Goal: Register for event/course

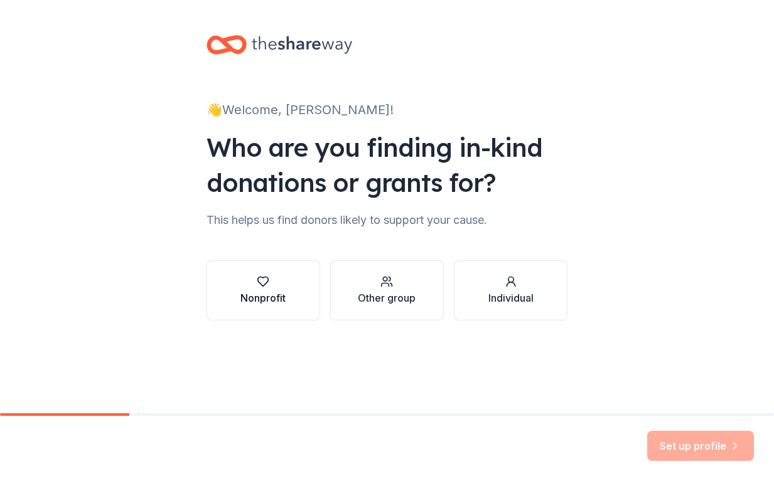
click at [282, 294] on div "Nonprofit" at bounding box center [262, 298] width 45 height 15
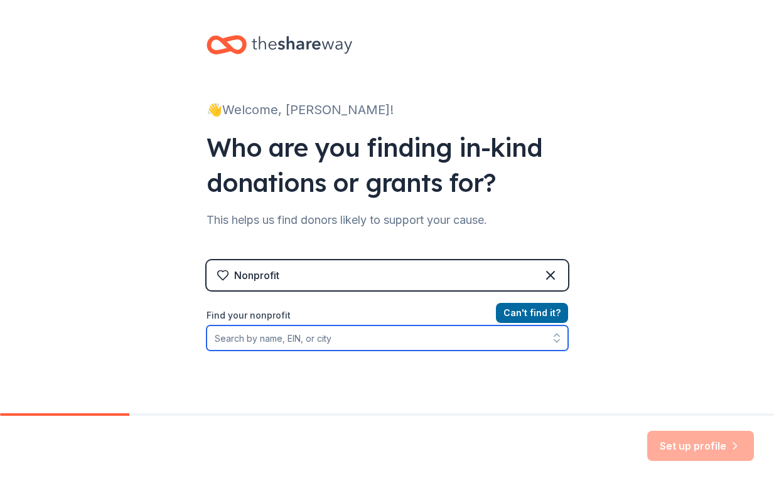
click at [397, 339] on input "Find your nonprofit" at bounding box center [386, 338] width 361 height 25
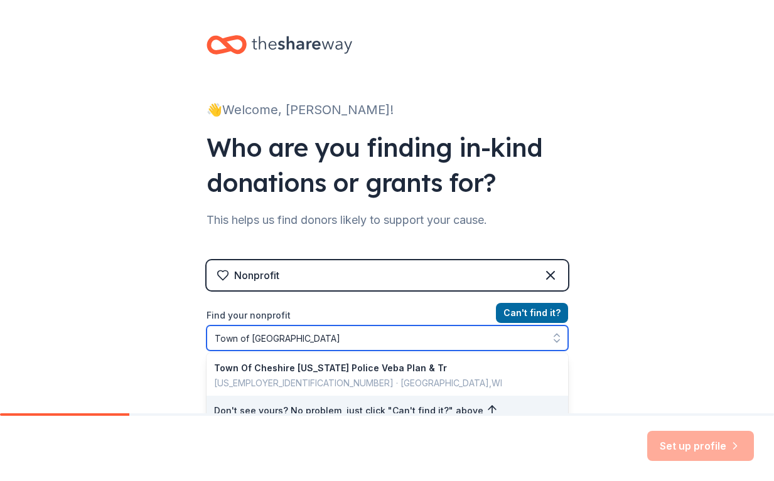
type input "Town of [GEOGRAPHIC_DATA]"
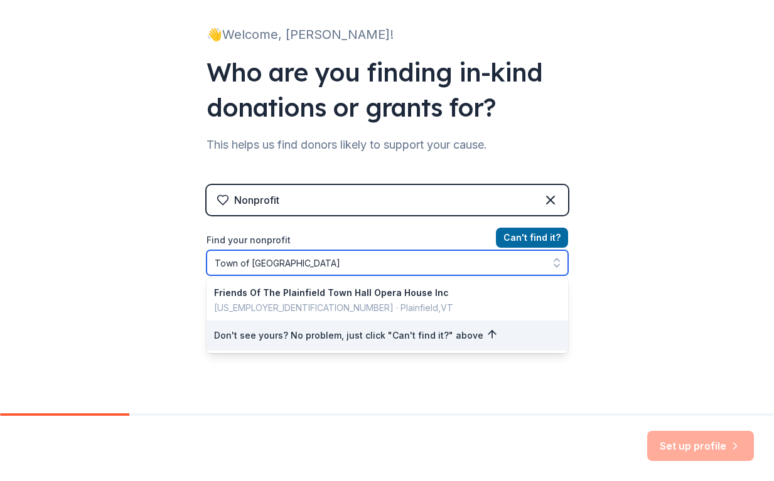
scroll to position [60, 0]
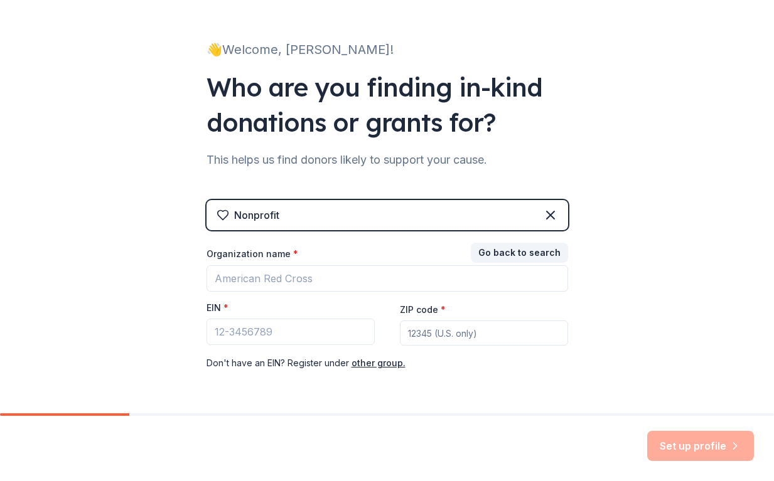
click at [597, 340] on div "👋 Welcome, [PERSON_NAME]! Who are you finding in-kind donations or grants for? …" at bounding box center [387, 198] width 774 height 516
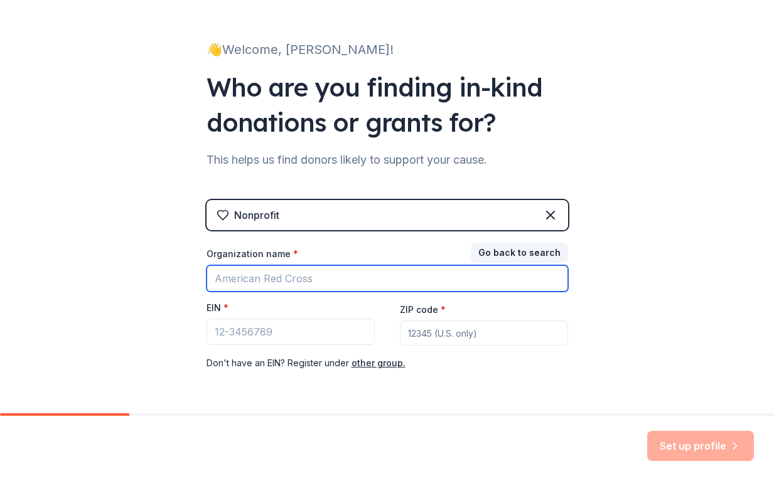
click at [318, 287] on input "Organization name *" at bounding box center [386, 278] width 361 height 26
type input "Town of [GEOGRAPHIC_DATA]"
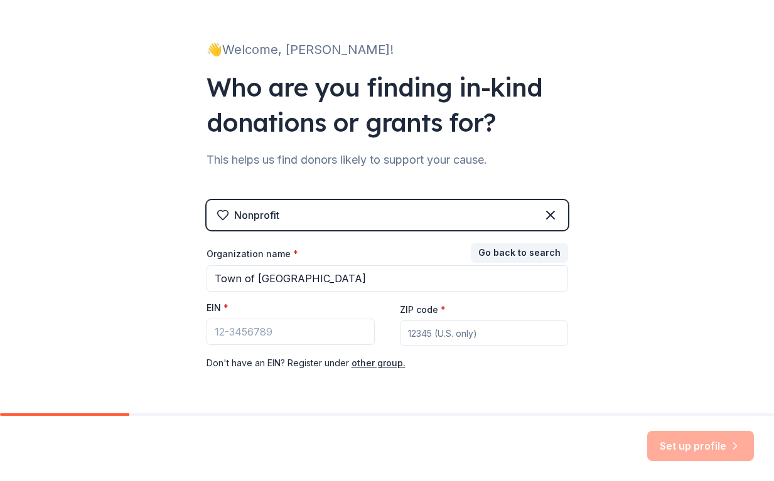
type input "46168"
click at [274, 334] on input "EIN *" at bounding box center [290, 332] width 168 height 26
click at [224, 333] on input "EIN *" at bounding box center [290, 332] width 168 height 26
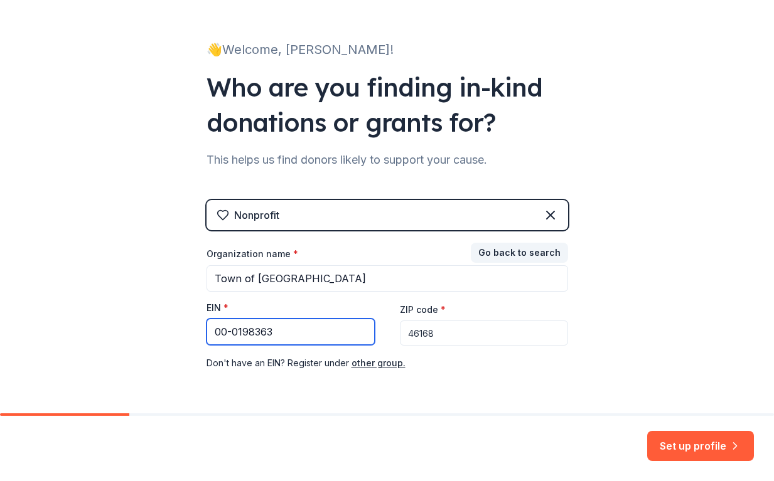
click at [223, 332] on input "00-0198363" at bounding box center [290, 332] width 168 height 26
type input "0"
type input "1"
click at [220, 330] on input "EIN *" at bounding box center [290, 332] width 168 height 26
type input "00-1983636"
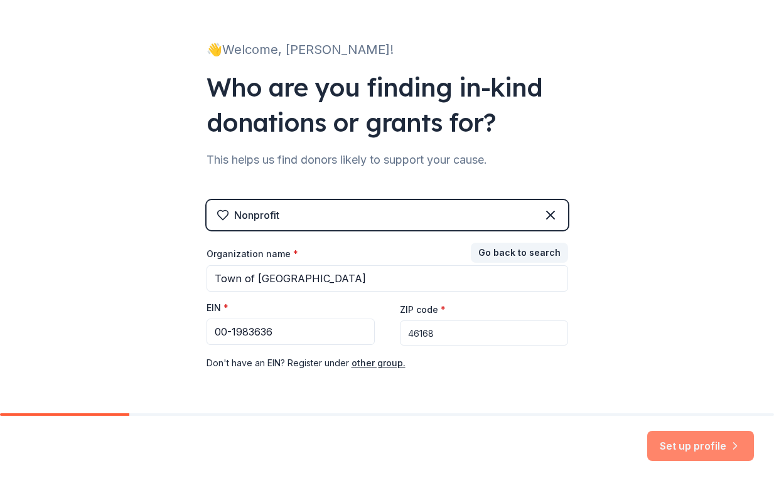
click at [680, 448] on button "Set up profile" at bounding box center [700, 446] width 107 height 30
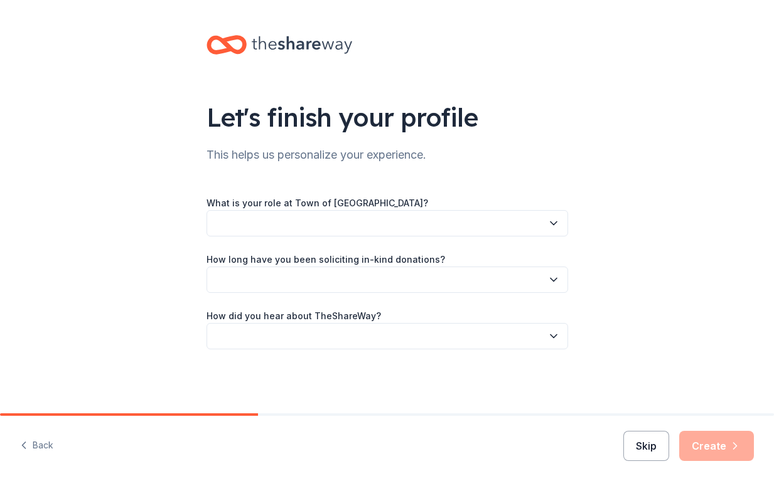
click at [639, 446] on button "Skip" at bounding box center [646, 446] width 46 height 30
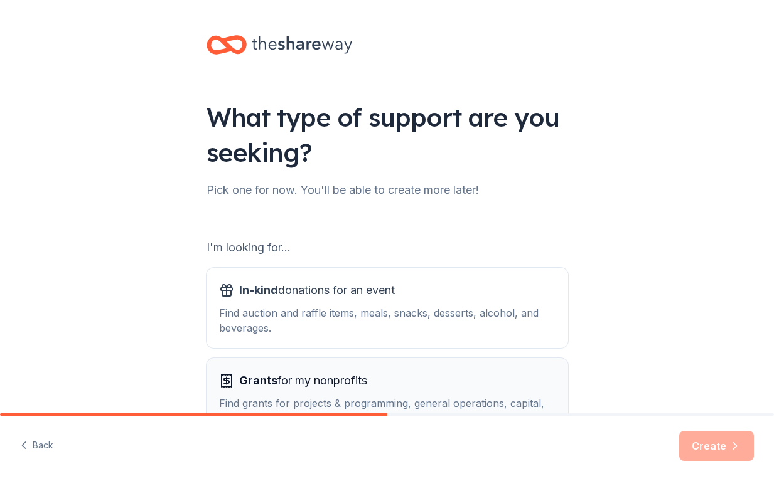
scroll to position [93, 0]
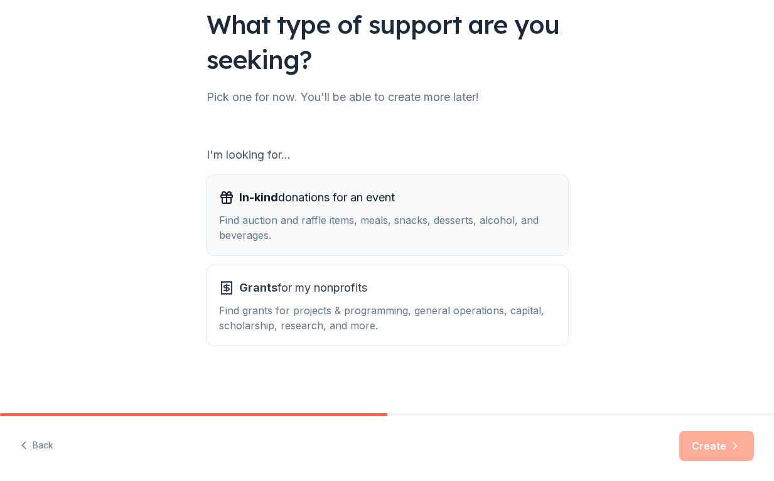
click at [332, 222] on div "Find auction and raffle items, meals, snacks, desserts, alcohol, and beverages." at bounding box center [387, 228] width 336 height 30
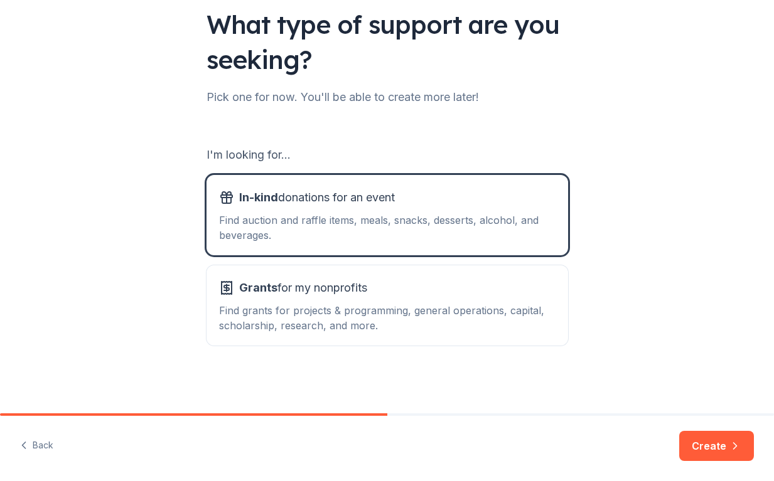
click at [730, 446] on icon "button" at bounding box center [735, 446] width 13 height 13
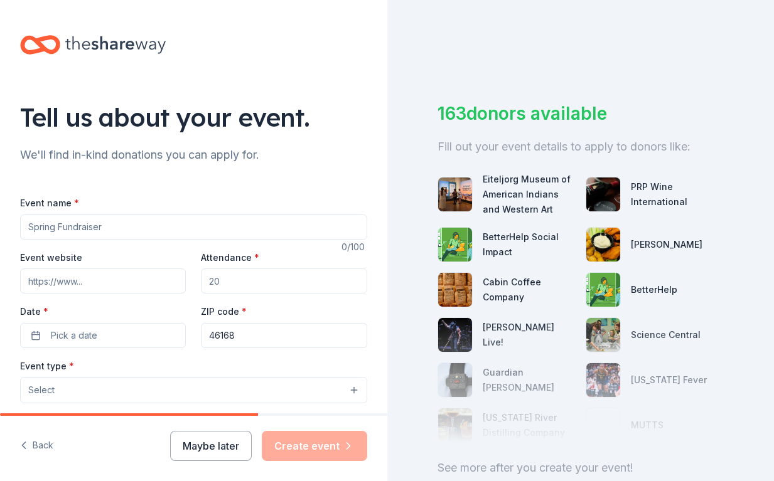
click at [110, 228] on input "Event name *" at bounding box center [193, 227] width 347 height 25
type input "Trees of [GEOGRAPHIC_DATA]"
click at [223, 274] on input "Attendance *" at bounding box center [284, 281] width 166 height 25
type input "3500"
click at [83, 286] on input "Event website" at bounding box center [103, 281] width 166 height 25
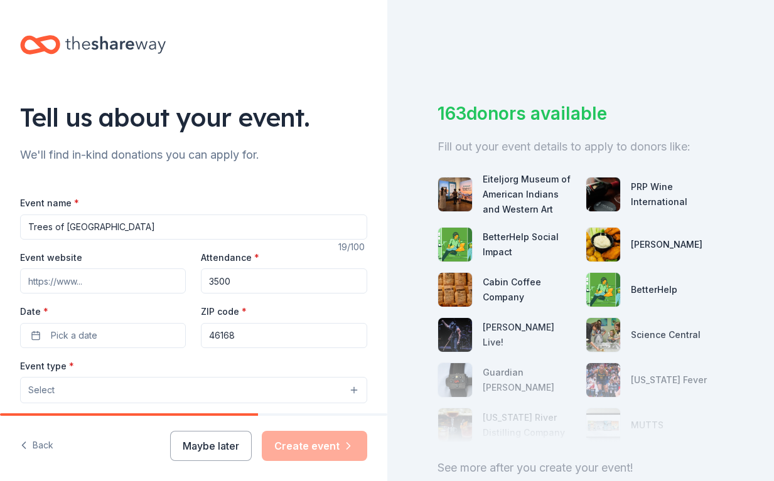
paste input "[URL][DOMAIN_NAME]"
type input "[URL][DOMAIN_NAME]"
click at [106, 338] on button "Pick a date" at bounding box center [103, 335] width 166 height 25
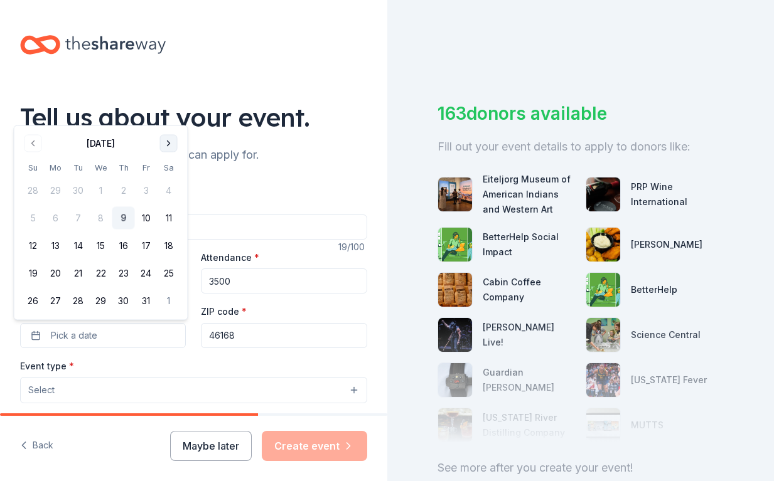
click at [168, 147] on button "Go to next month" at bounding box center [169, 144] width 18 height 18
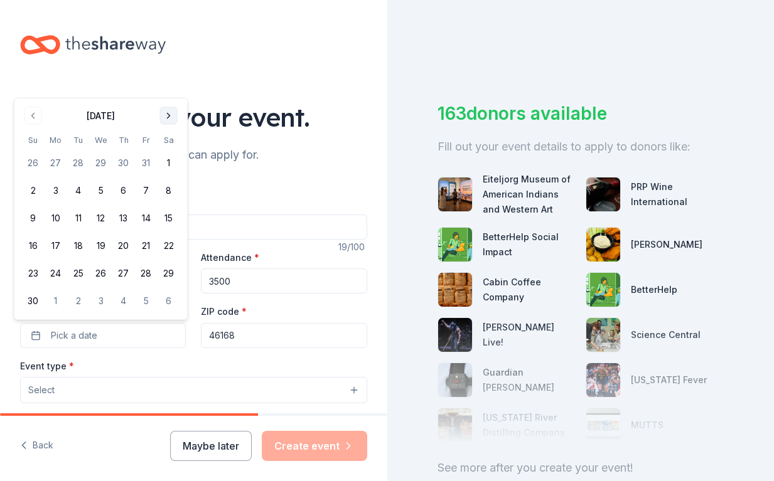
click at [171, 117] on button "Go to next month" at bounding box center [169, 116] width 18 height 18
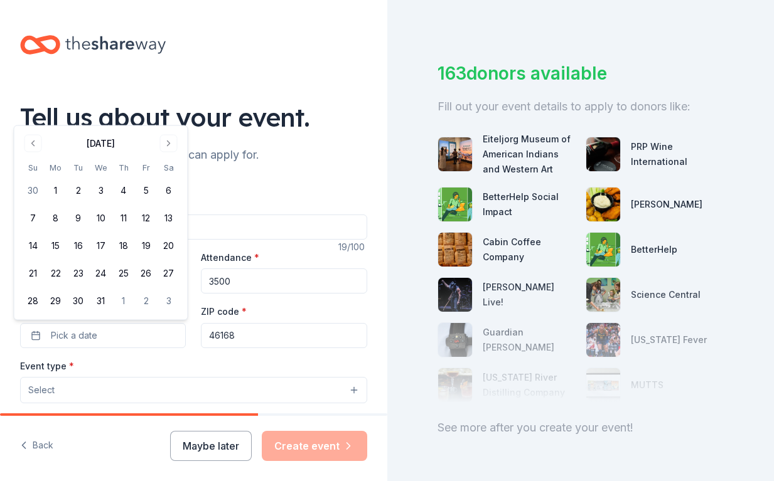
scroll to position [63, 0]
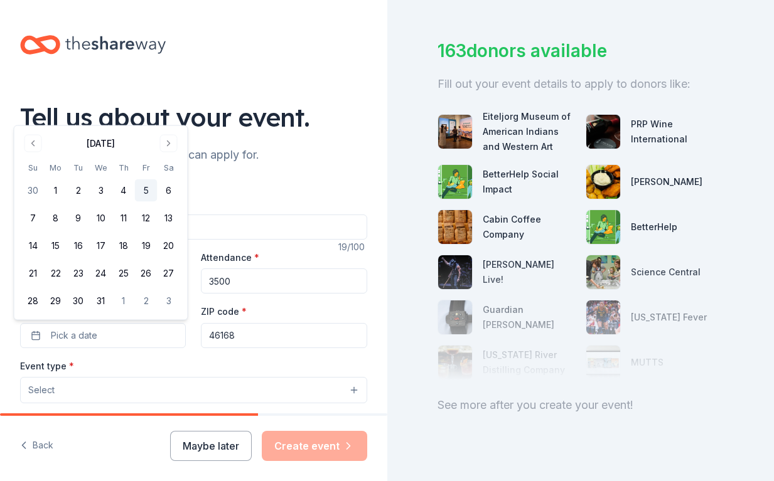
click at [146, 191] on button "5" at bounding box center [146, 190] width 23 height 23
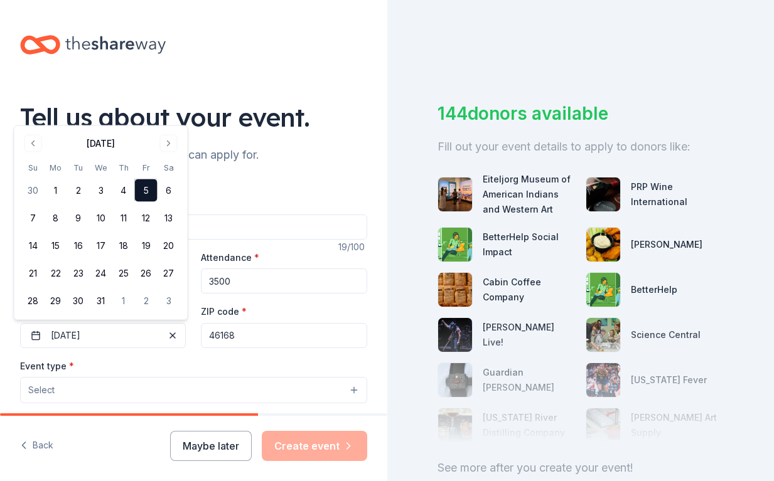
click at [119, 390] on button "Select" at bounding box center [193, 390] width 347 height 26
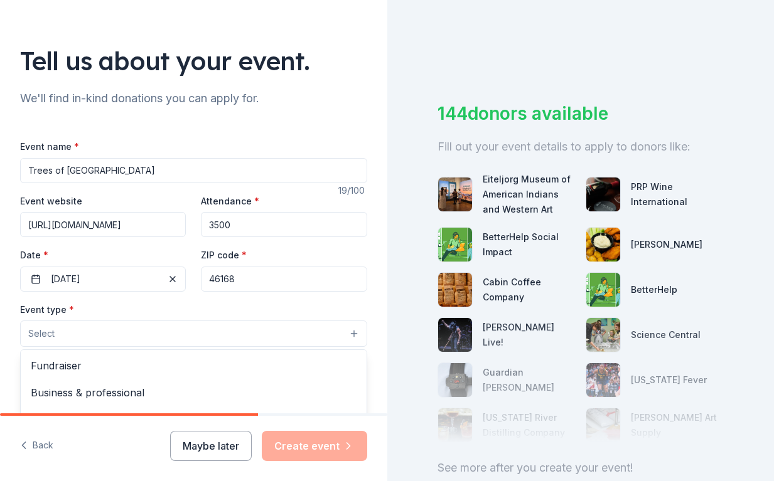
scroll to position [126, 0]
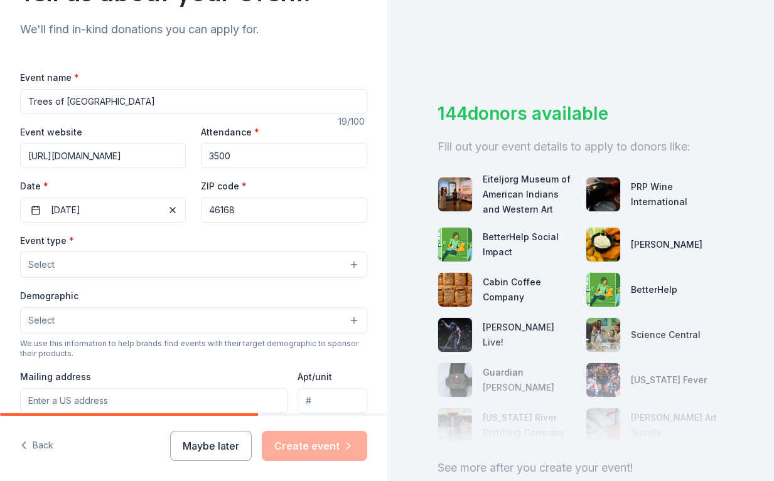
click at [56, 265] on button "Select" at bounding box center [193, 265] width 347 height 26
click at [57, 265] on button "Select" at bounding box center [193, 265] width 347 height 26
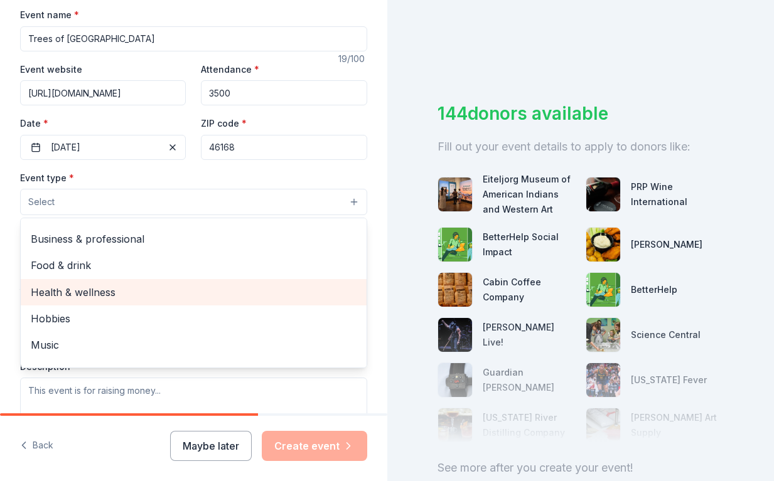
scroll to position [41, 0]
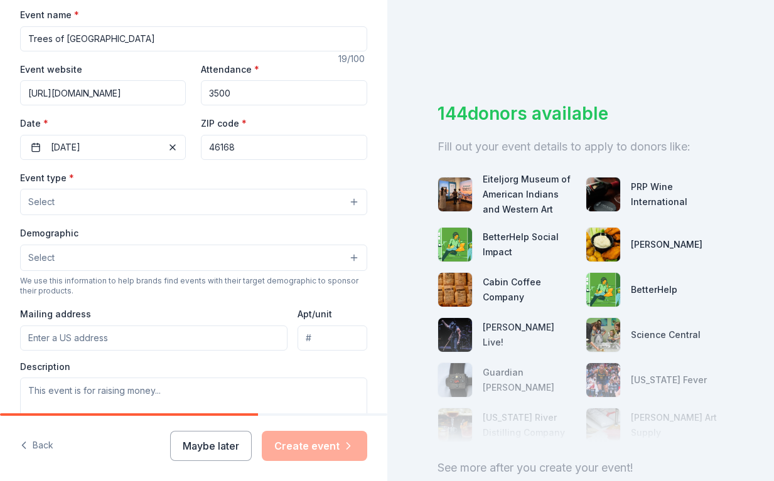
click at [98, 204] on button "Select" at bounding box center [193, 202] width 347 height 26
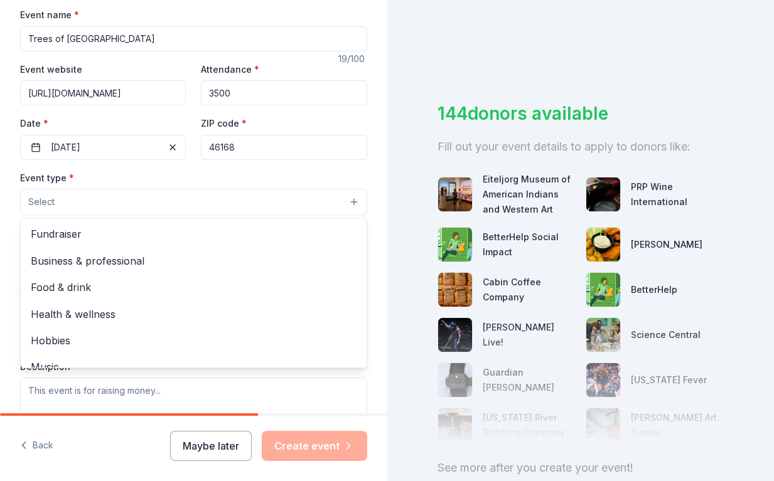
click at [109, 206] on button "Select" at bounding box center [193, 202] width 347 height 26
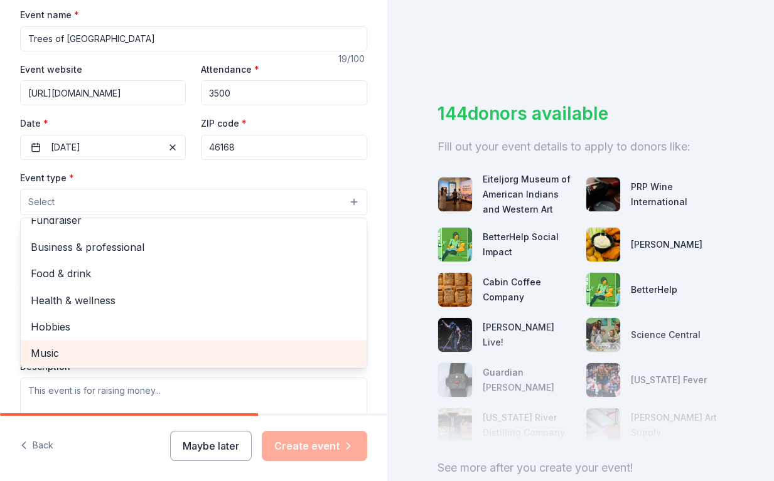
scroll to position [0, 0]
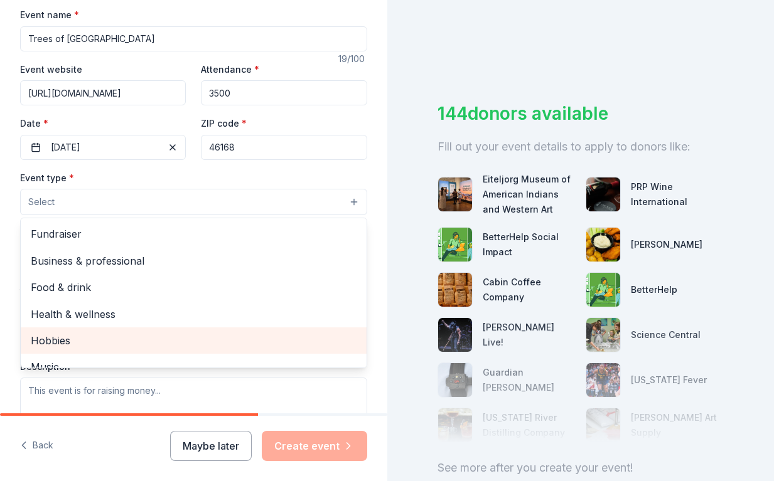
click at [127, 343] on span "Hobbies" at bounding box center [194, 341] width 326 height 16
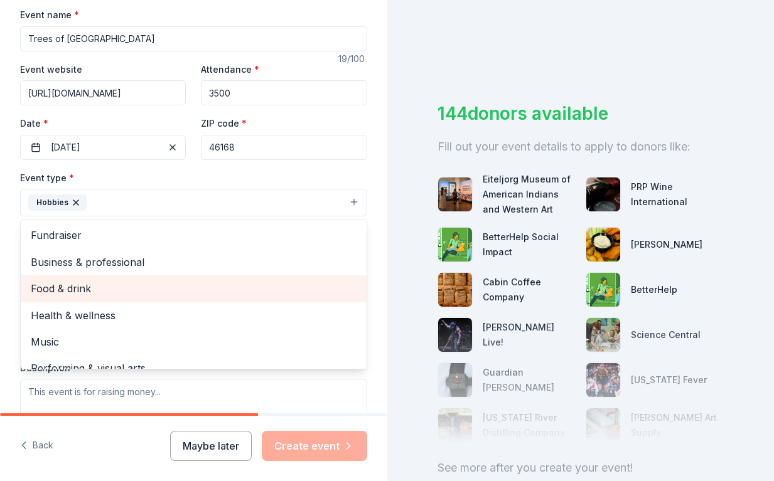
click at [105, 284] on span "Food & drink" at bounding box center [194, 289] width 326 height 16
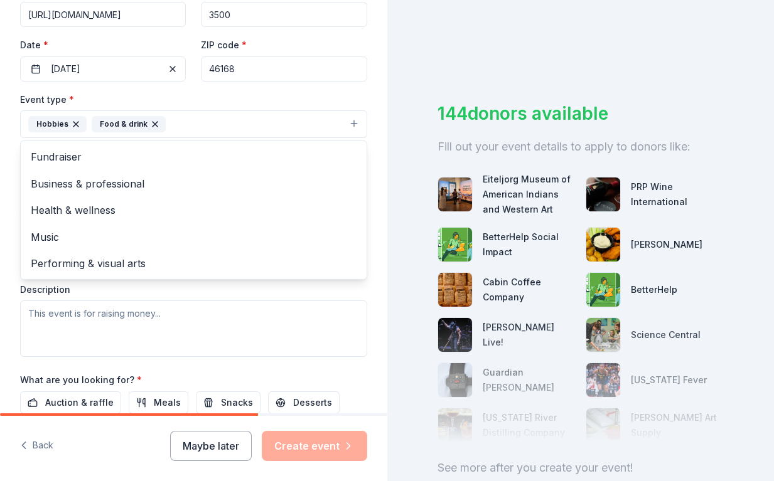
scroll to position [188, 0]
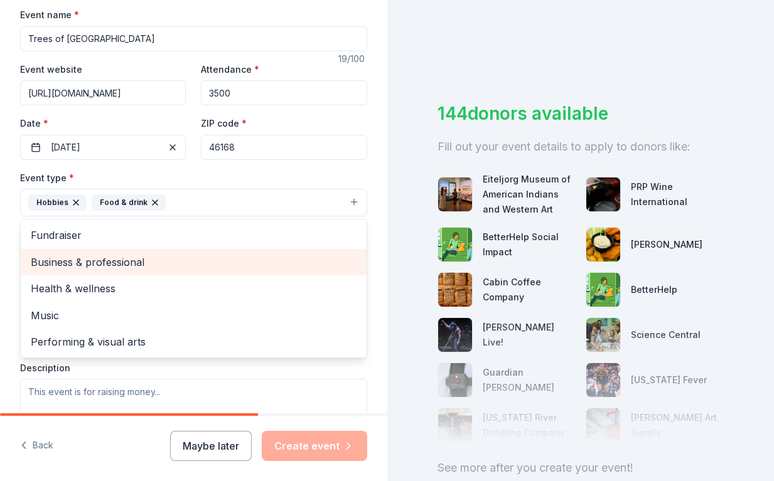
click at [131, 265] on span "Business & professional" at bounding box center [194, 262] width 326 height 16
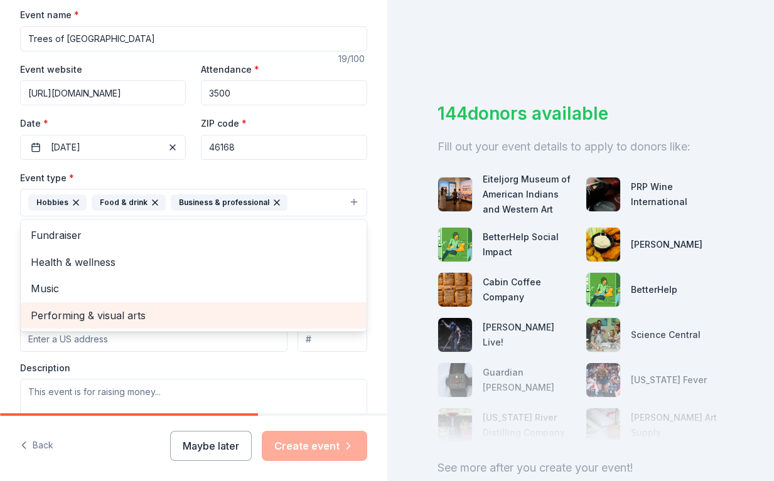
click at [165, 316] on span "Performing & visual arts" at bounding box center [194, 315] width 326 height 16
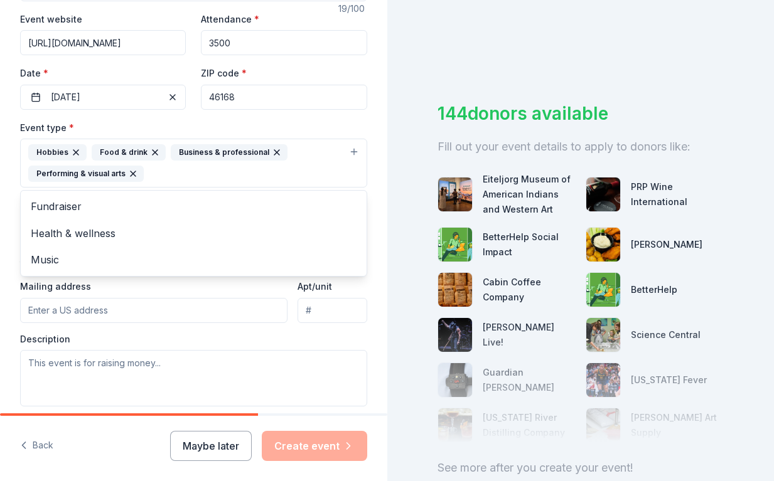
scroll to position [251, 0]
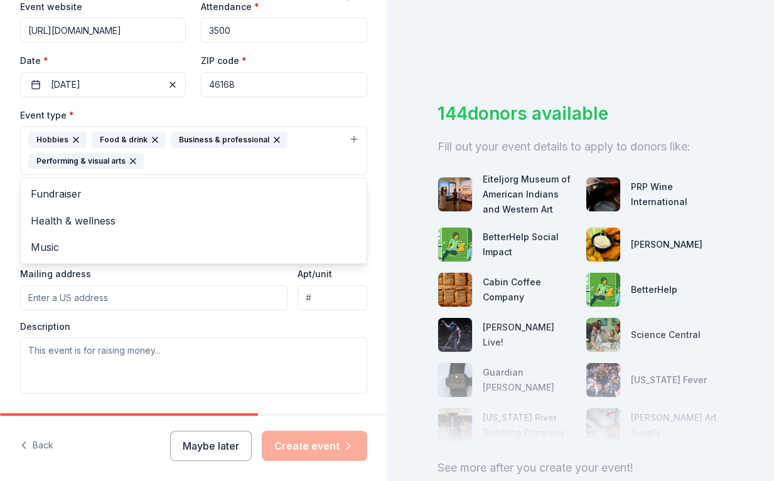
drag, startPoint x: 10, startPoint y: 390, endPoint x: 24, endPoint y: 374, distance: 21.4
click at [10, 390] on div "Tell us about your event. We'll find in-kind donations you can apply for. Event…" at bounding box center [193, 178] width 387 height 858
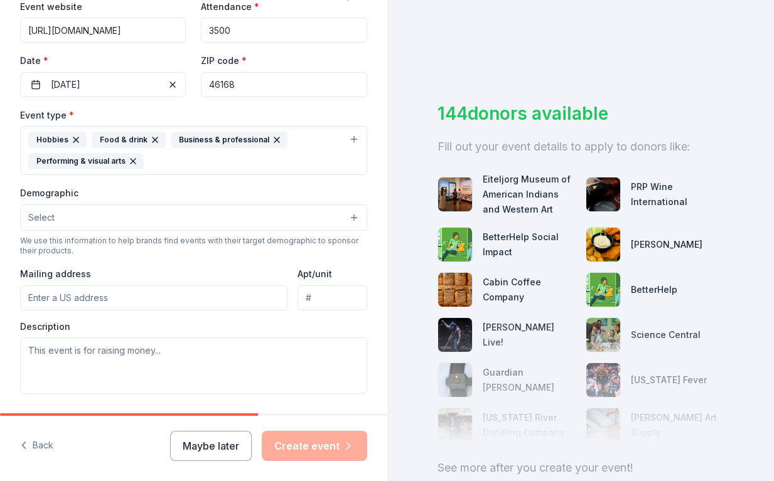
click at [70, 221] on button "Select" at bounding box center [193, 218] width 347 height 26
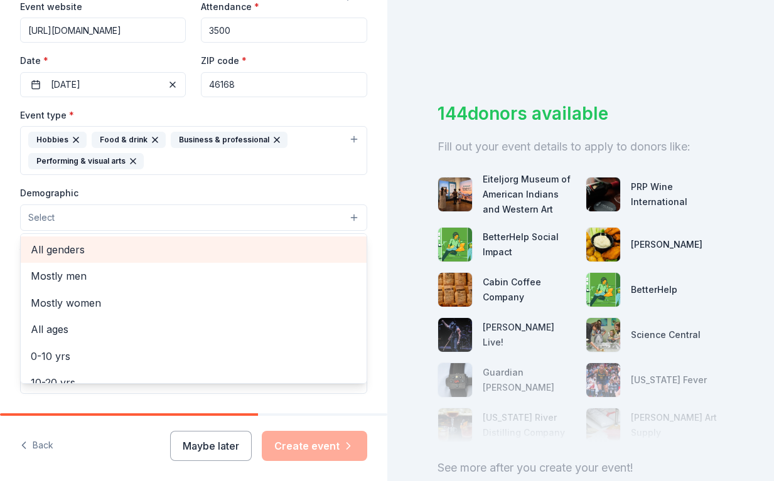
click at [69, 251] on span "All genders" at bounding box center [194, 250] width 326 height 16
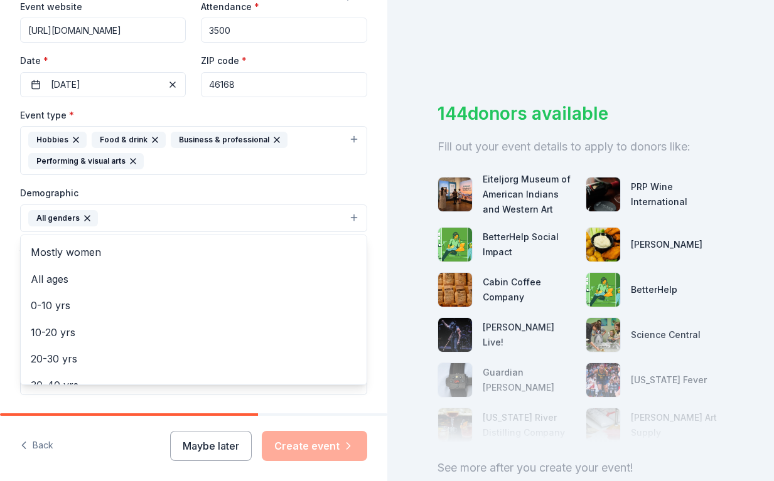
scroll to position [0, 0]
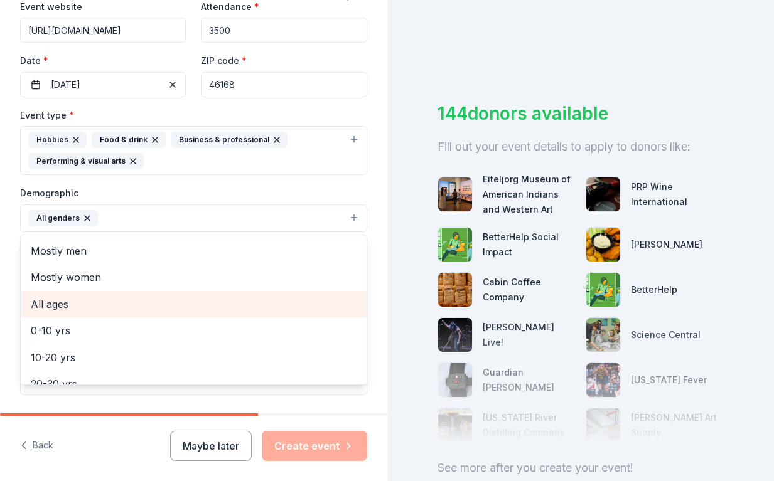
click at [89, 307] on span "All ages" at bounding box center [194, 304] width 326 height 16
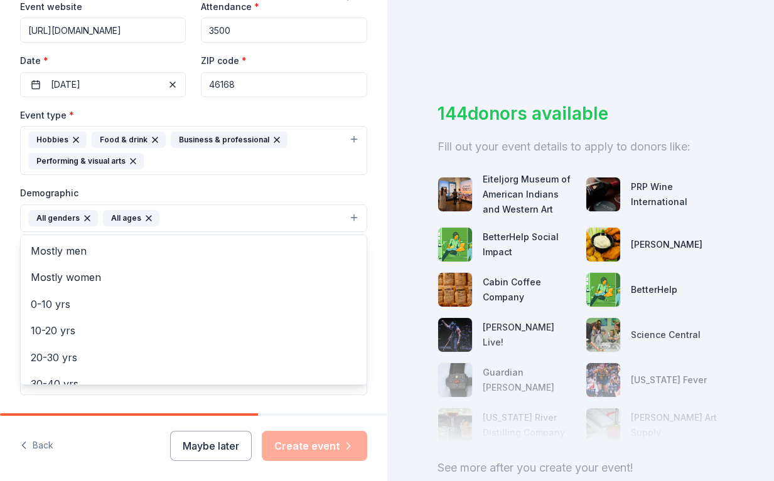
click at [9, 334] on div "Tell us about your event. We'll find in-kind donations you can apply for. Event…" at bounding box center [193, 178] width 387 height 859
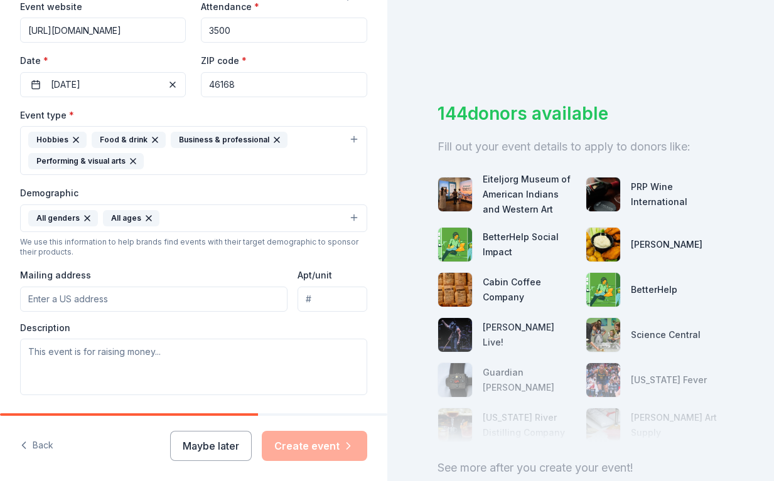
click at [107, 301] on input "Mailing address" at bounding box center [153, 299] width 267 height 25
click at [40, 302] on input "Mailing address" at bounding box center [153, 299] width 267 height 25
click at [13, 393] on div "Tell us about your event. We'll find in-kind donations you can apply for. Event…" at bounding box center [193, 178] width 387 height 859
click at [48, 294] on input "Mailing address" at bounding box center [153, 299] width 267 height 25
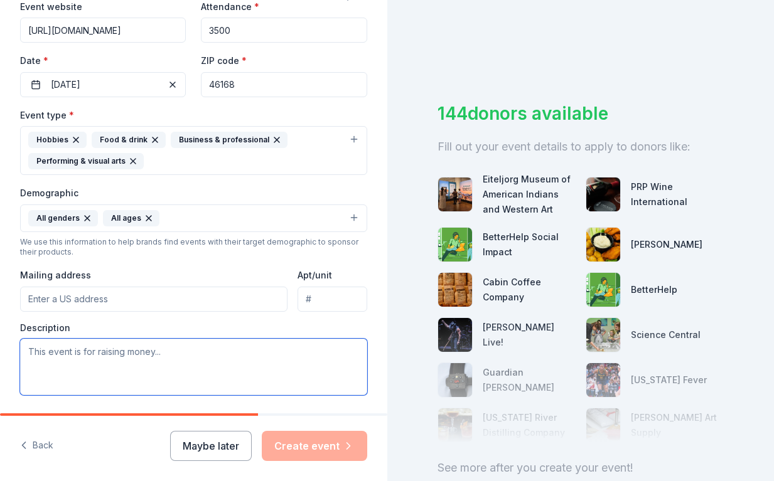
click at [95, 359] on textarea at bounding box center [193, 367] width 347 height 56
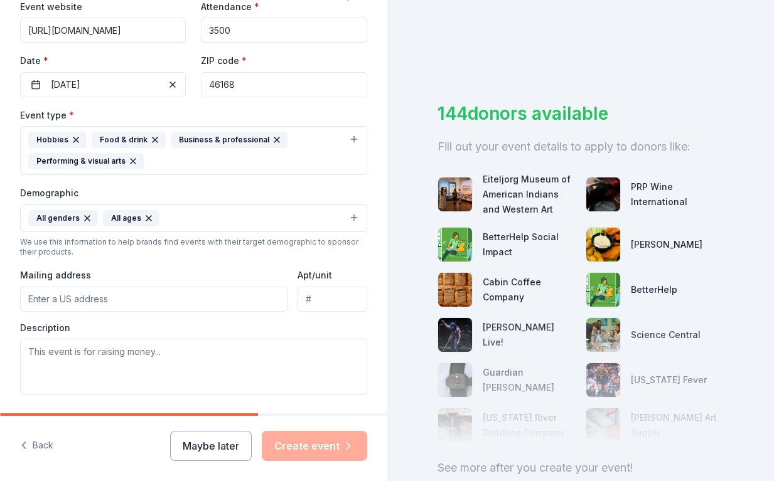
click at [33, 302] on input "Mailing address" at bounding box center [153, 299] width 267 height 25
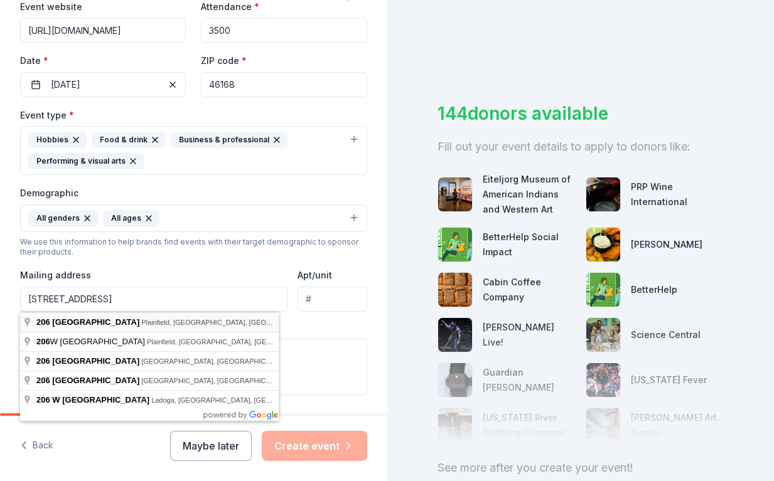
type input "[STREET_ADDRESS]"
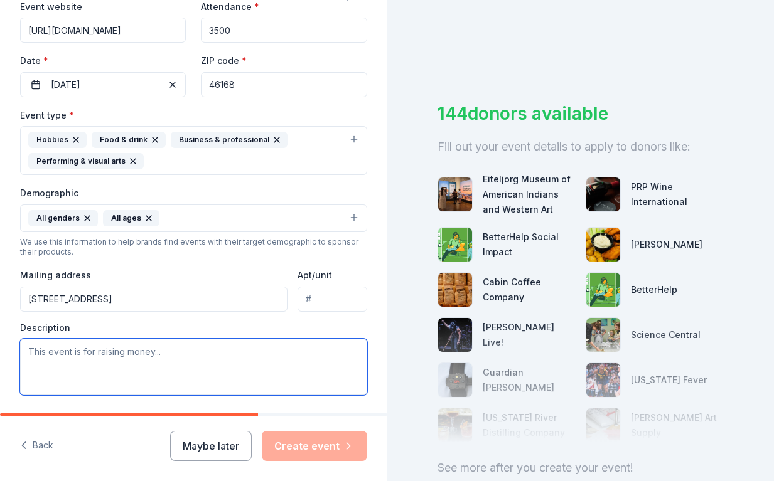
click at [156, 356] on textarea at bounding box center [193, 367] width 347 height 56
click at [76, 355] on textarea at bounding box center [193, 367] width 347 height 56
paste textarea "Greetings! I am the Community Events Specialist at the Town of [GEOGRAPHIC_DATA…"
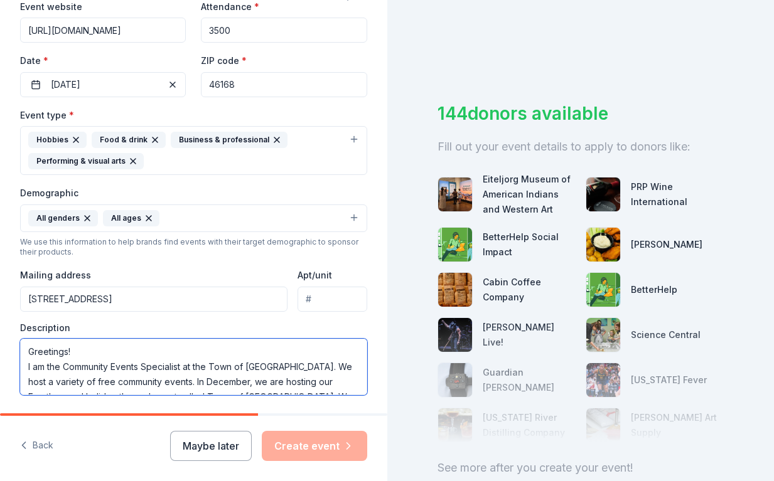
scroll to position [129, 0]
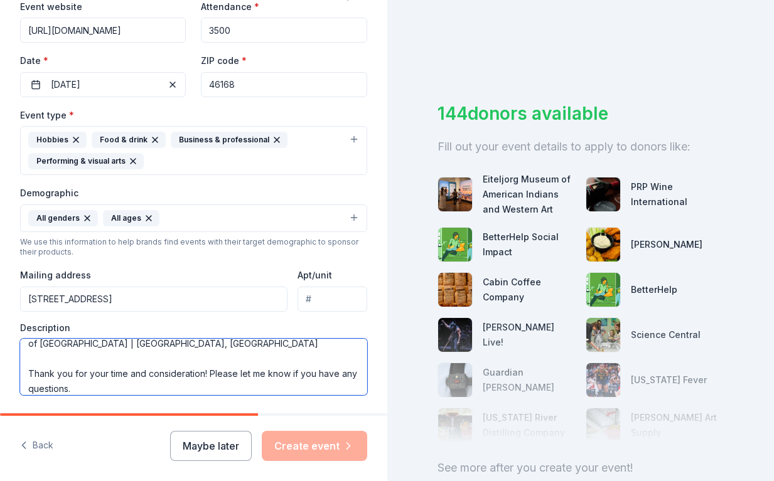
click at [28, 373] on textarea "Greetings! I am the Community Events Specialist at the Town of [GEOGRAPHIC_DATA…" at bounding box center [193, 367] width 347 height 56
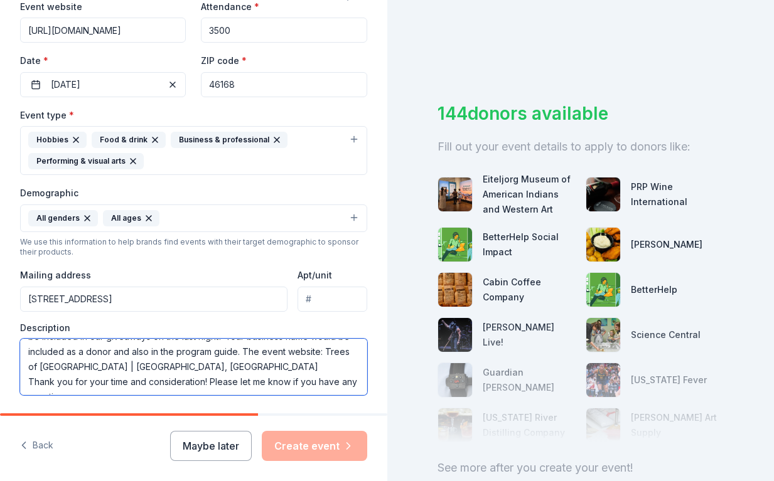
scroll to position [120, 0]
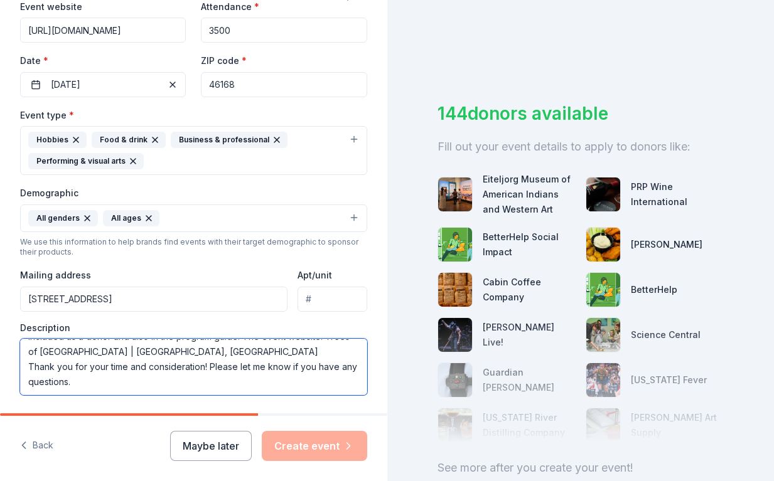
drag, startPoint x: 173, startPoint y: 352, endPoint x: 28, endPoint y: 357, distance: 145.0
click at [28, 357] on textarea "Greetings! I am the Community Events Specialist at the Town of [GEOGRAPHIC_DATA…" at bounding box center [193, 367] width 347 height 56
drag, startPoint x: 38, startPoint y: 355, endPoint x: 167, endPoint y: 357, distance: 129.3
click at [167, 357] on textarea "Greetings! I am the Community Events Specialist at the Town of [GEOGRAPHIC_DATA…" at bounding box center [193, 367] width 347 height 56
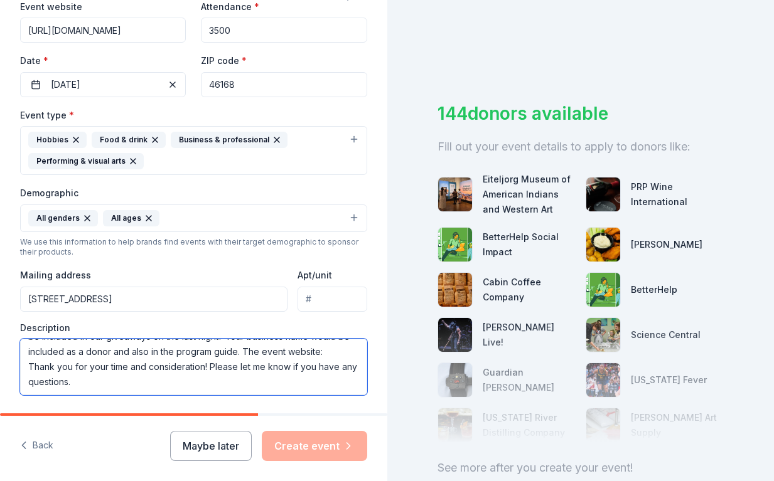
drag, startPoint x: 339, startPoint y: 351, endPoint x: 255, endPoint y: 349, distance: 84.1
click at [255, 349] on textarea "Greetings! I am the Community Events Specialist at the Town of [GEOGRAPHIC_DATA…" at bounding box center [193, 367] width 347 height 56
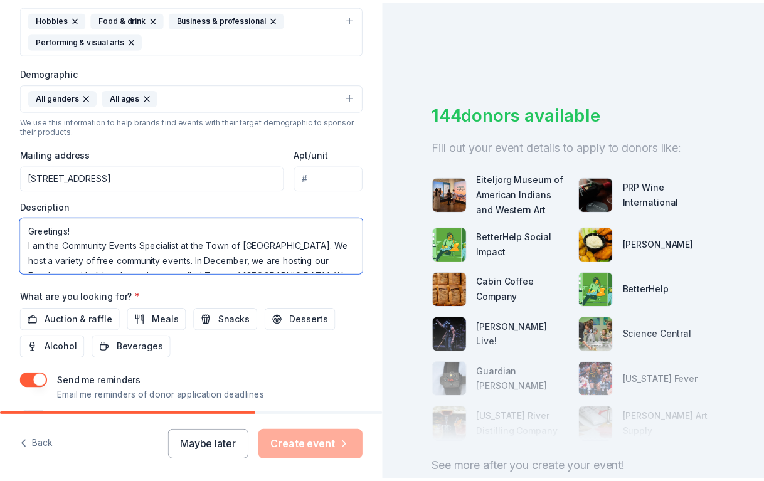
scroll to position [446, 0]
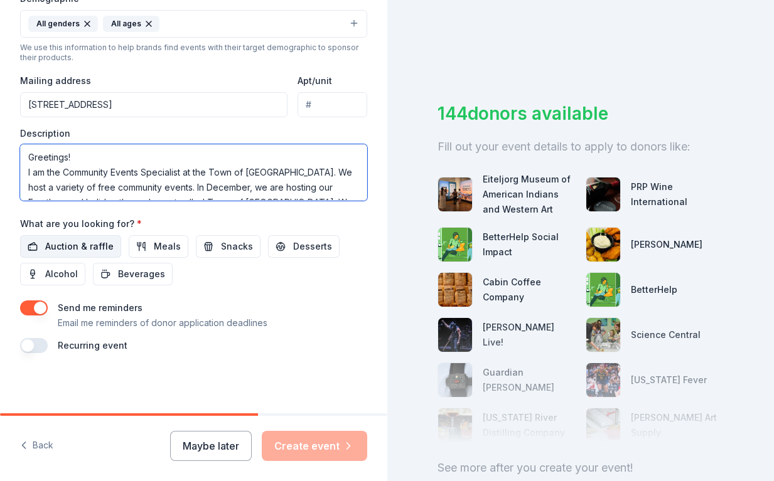
type textarea "Greetings! I am the Community Events Specialist at the Town of [GEOGRAPHIC_DATA…"
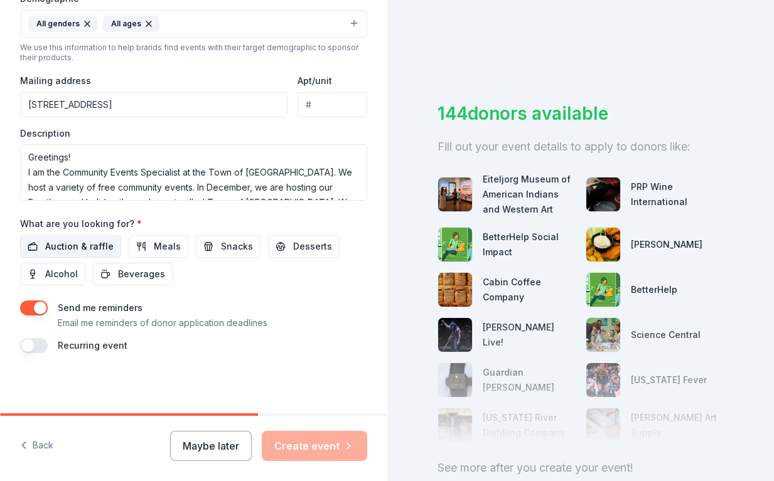
click at [77, 249] on span "Auction & raffle" at bounding box center [79, 246] width 68 height 15
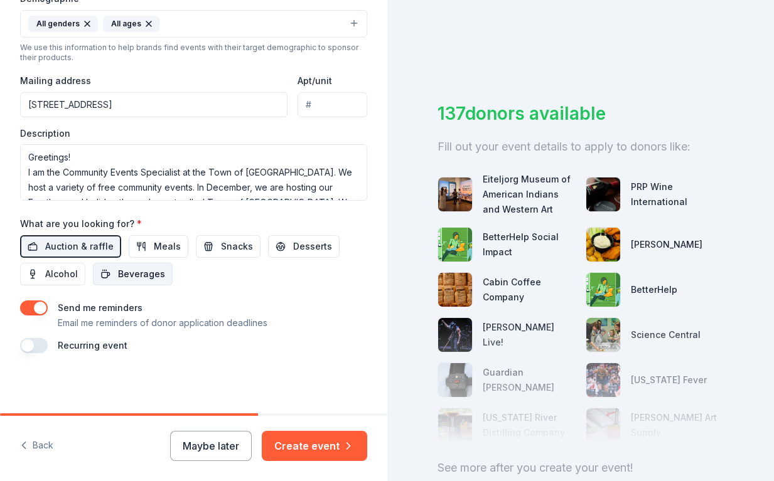
click at [154, 275] on span "Beverages" at bounding box center [141, 274] width 47 height 15
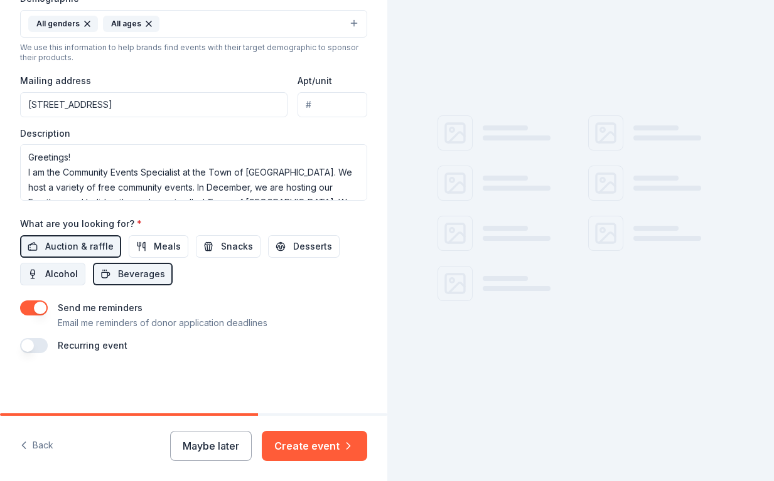
click at [76, 272] on span "Alcohol" at bounding box center [61, 274] width 33 height 15
click at [46, 275] on button "Alcohol" at bounding box center [52, 274] width 65 height 23
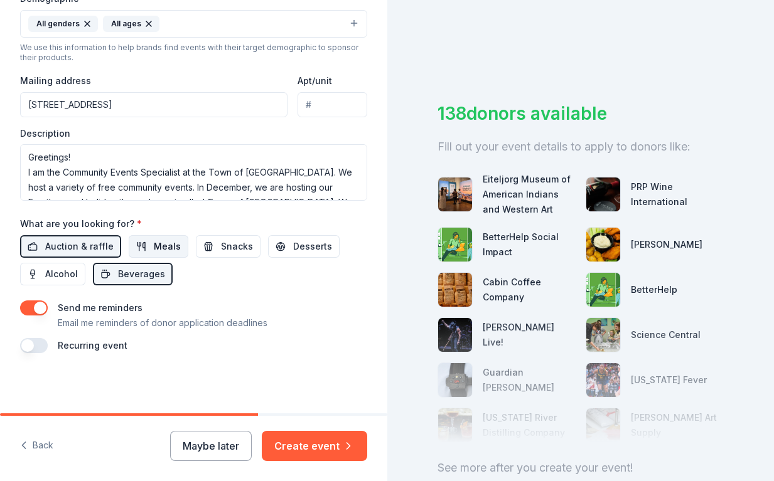
click at [149, 247] on button "Meals" at bounding box center [159, 246] width 60 height 23
click at [222, 254] on span "Snacks" at bounding box center [237, 246] width 32 height 15
click at [286, 248] on button "Desserts" at bounding box center [304, 246] width 72 height 23
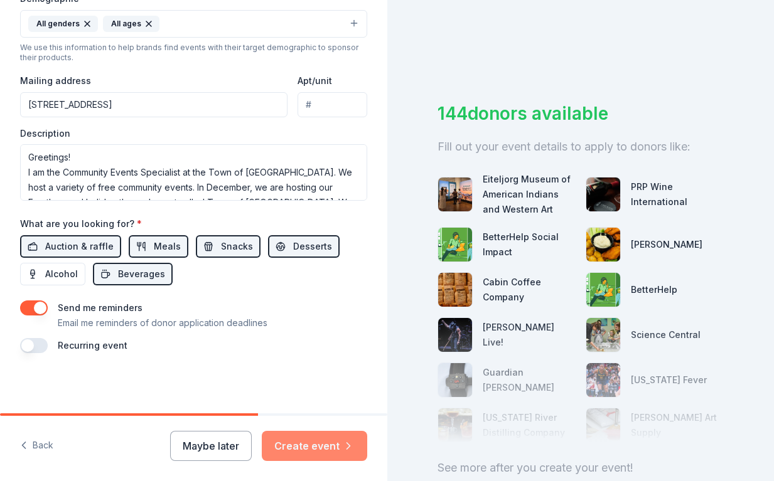
click at [308, 443] on button "Create event" at bounding box center [314, 446] width 105 height 30
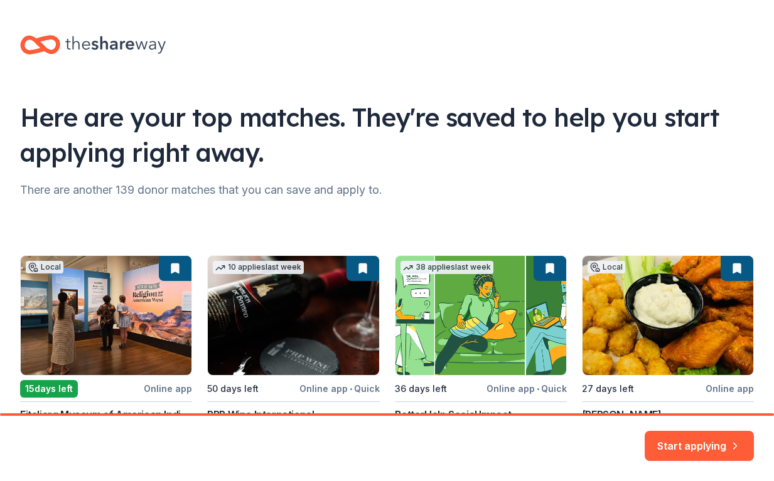
click at [90, 456] on div "Start applying" at bounding box center [387, 448] width 774 height 65
